Goal: Information Seeking & Learning: Learn about a topic

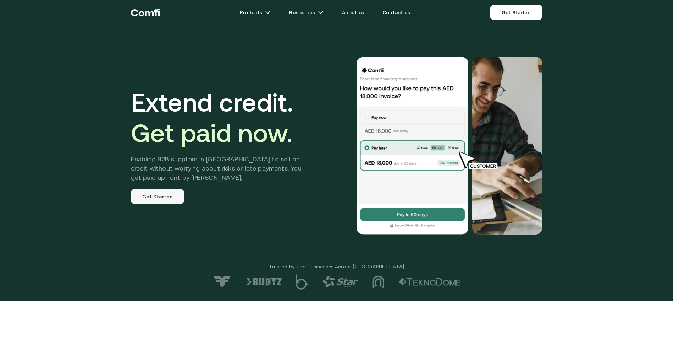
click at [158, 196] on link "Get Started" at bounding box center [158, 196] width 54 height 16
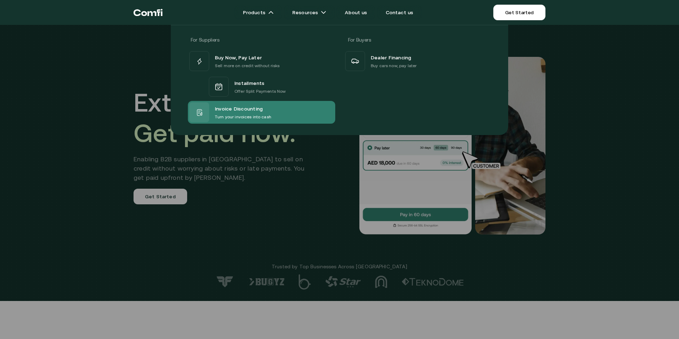
click at [243, 110] on span "Invoice Discounting" at bounding box center [239, 108] width 48 height 9
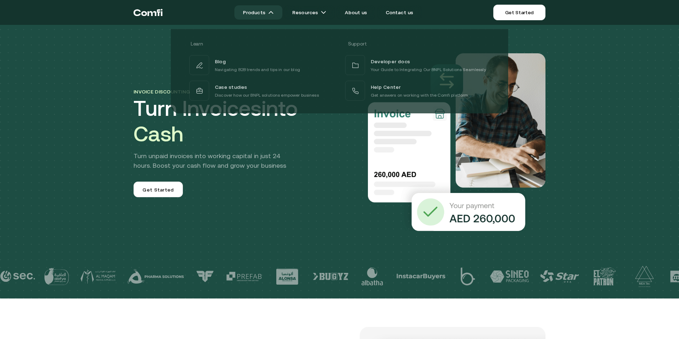
click at [268, 11] on link "Products" at bounding box center [258, 12] width 48 height 14
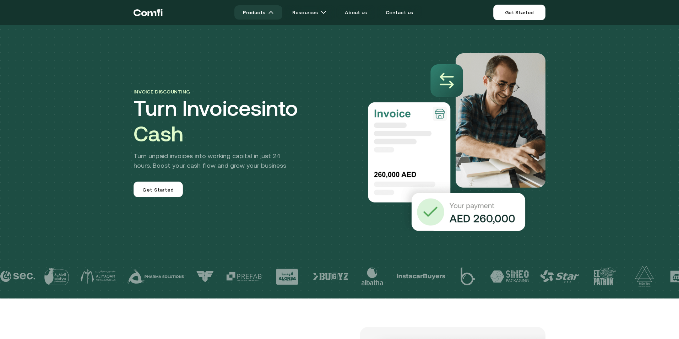
click at [267, 13] on link "Products" at bounding box center [258, 12] width 48 height 14
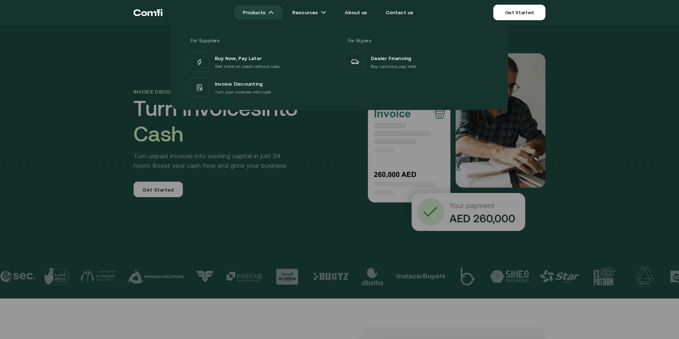
click at [253, 11] on link "Products" at bounding box center [258, 12] width 48 height 14
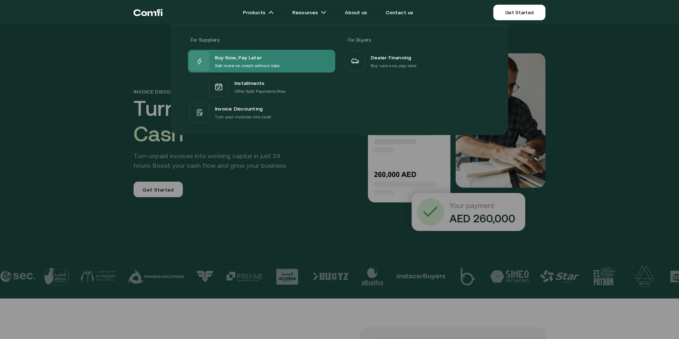
click at [241, 57] on span "Buy Now, Pay Later" at bounding box center [238, 57] width 47 height 9
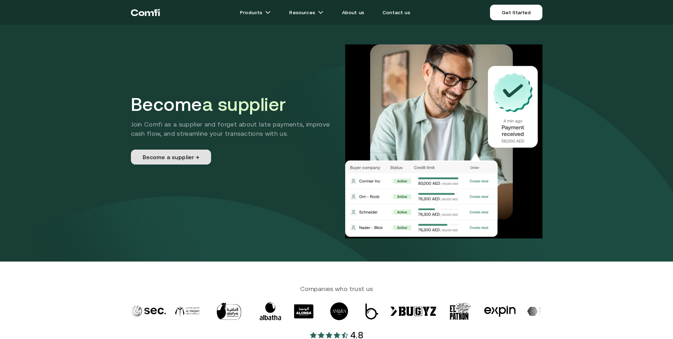
click at [174, 155] on link "Become a supplier →" at bounding box center [171, 156] width 80 height 15
